Goal: Task Accomplishment & Management: Manage account settings

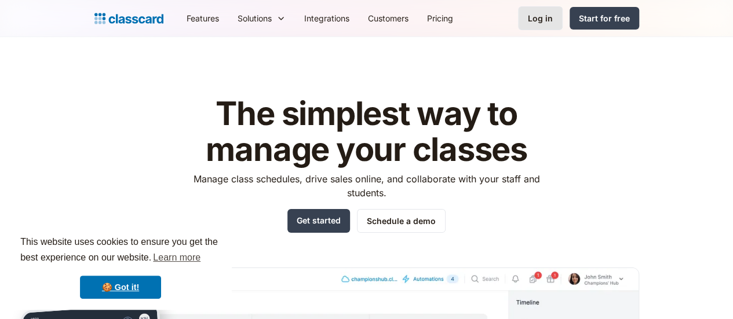
click at [552, 19] on div "Log in" at bounding box center [540, 18] width 25 height 12
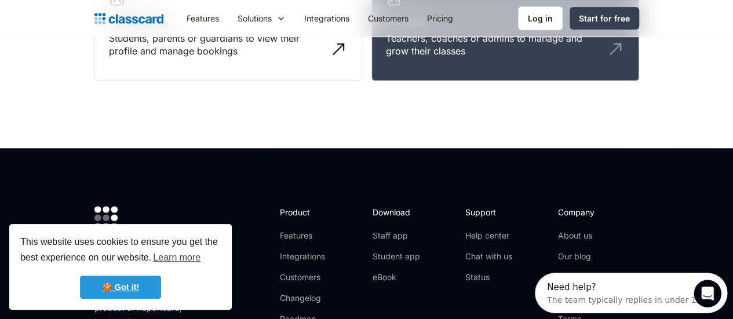
click at [118, 283] on link "🍪 Got it!" at bounding box center [120, 287] width 81 height 23
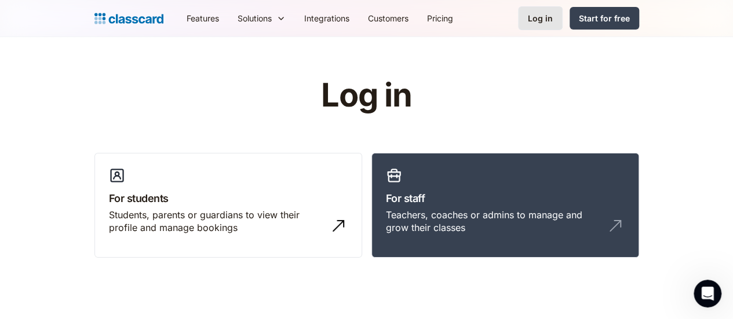
click at [552, 23] on div "Log in" at bounding box center [540, 18] width 25 height 12
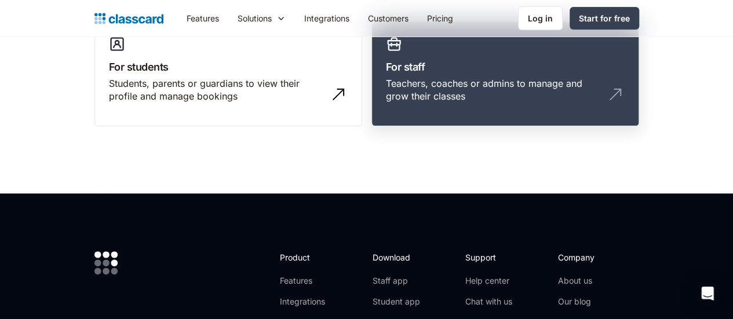
scroll to position [133, 0]
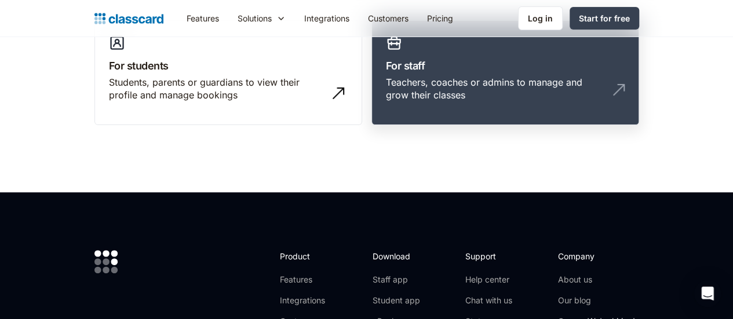
click at [551, 98] on link "For staff Teachers, coaches or admins to manage and grow their classes" at bounding box center [505, 72] width 268 height 105
